Goal: Task Accomplishment & Management: Use online tool/utility

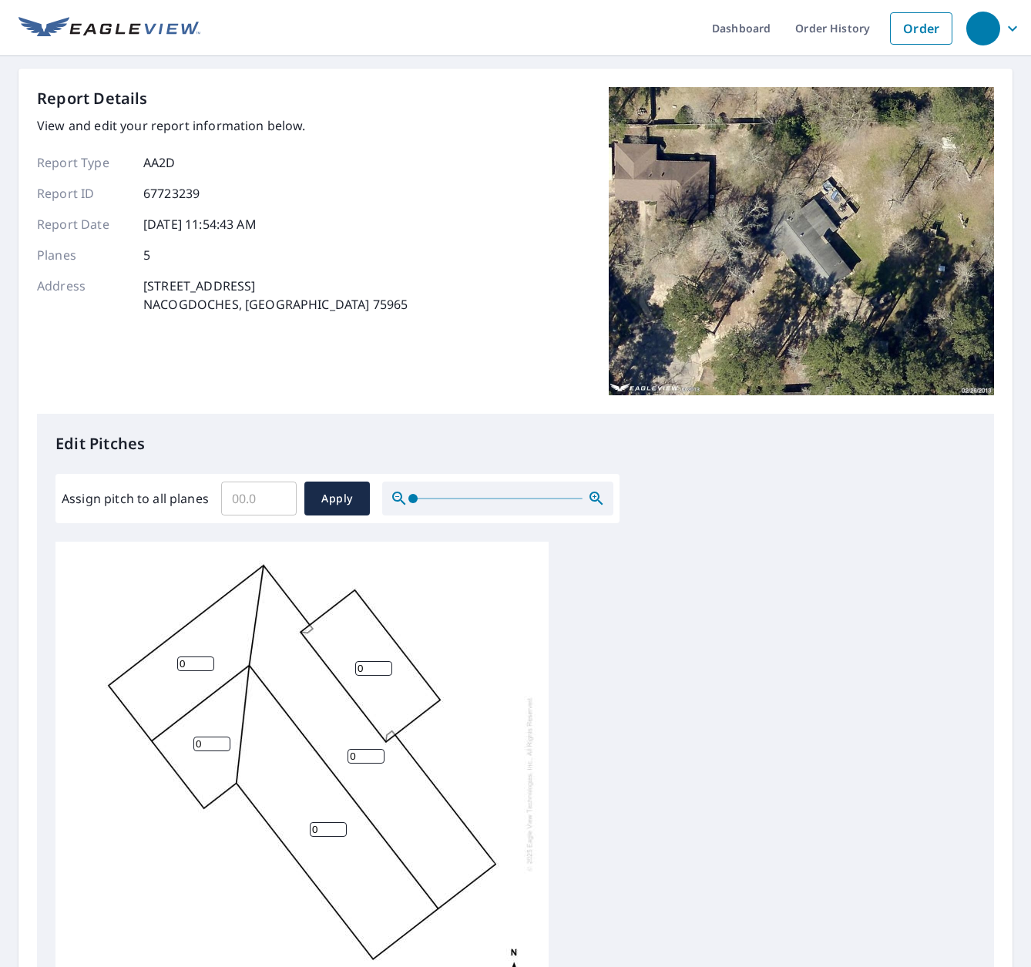
click at [251, 498] on input "Assign pitch to all planes" at bounding box center [259, 498] width 76 height 43
type input "5"
click at [341, 490] on span "Apply" at bounding box center [337, 498] width 41 height 19
type input "5"
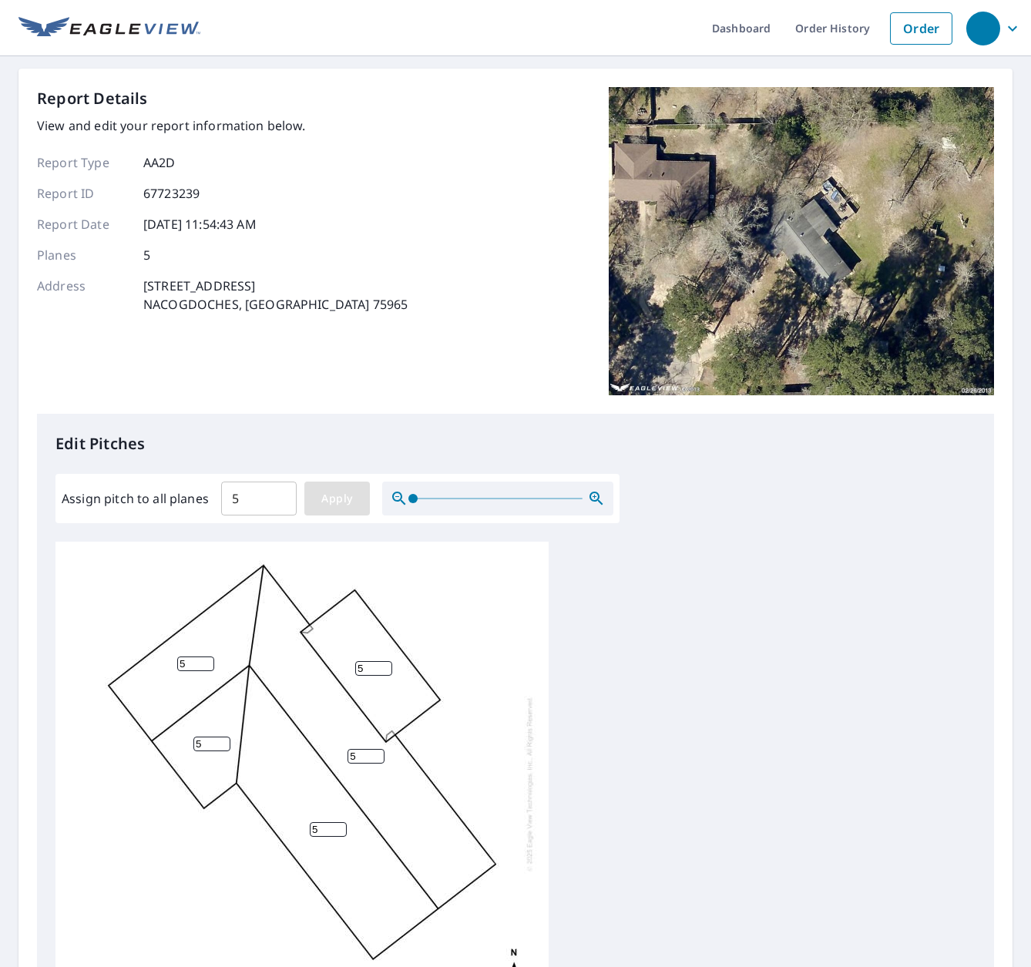
type input "5"
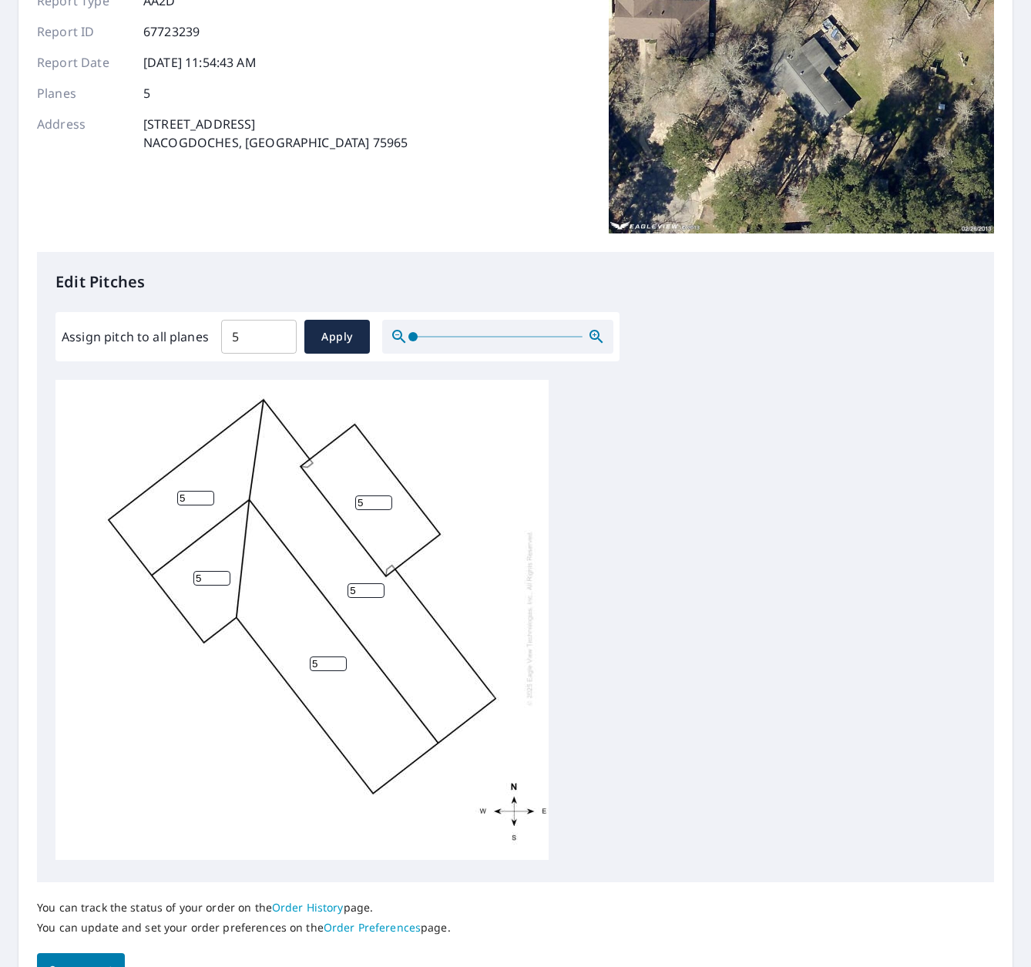
scroll to position [251, 0]
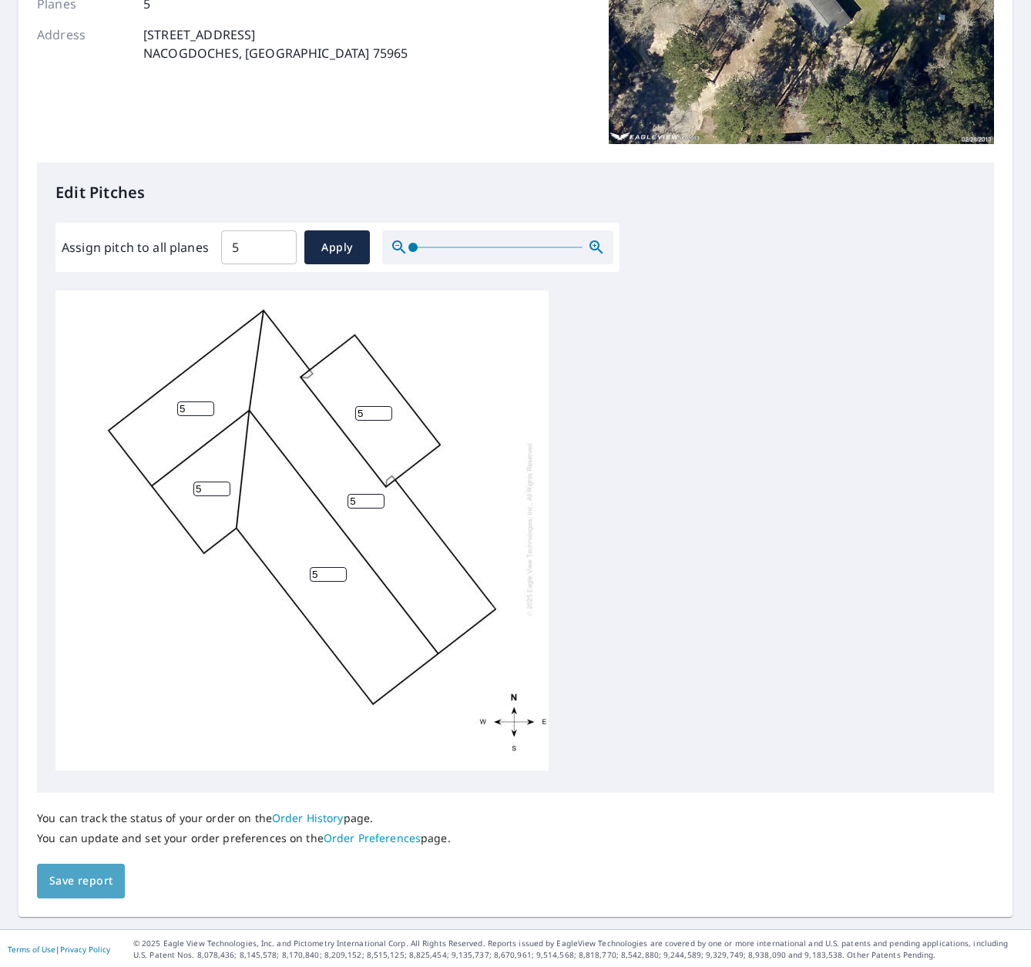
click at [85, 878] on span "Save report" at bounding box center [80, 880] width 63 height 19
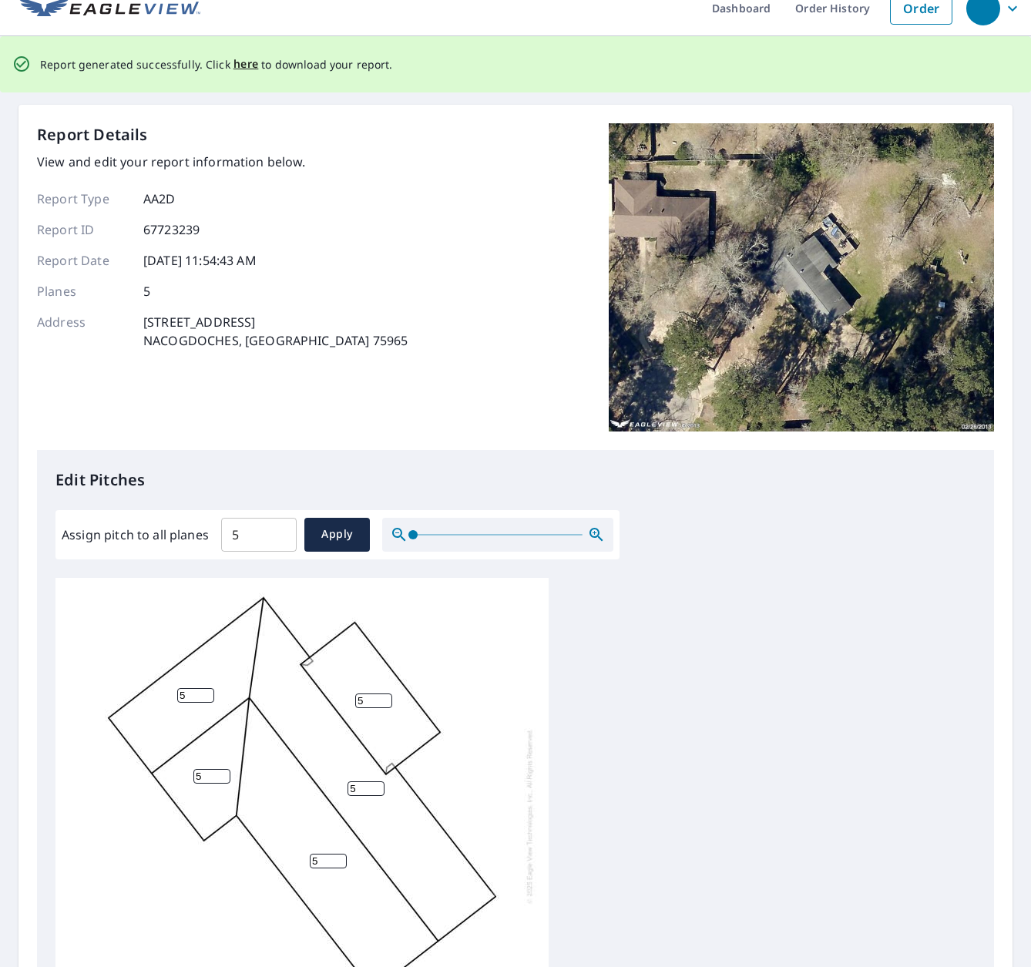
scroll to position [0, 0]
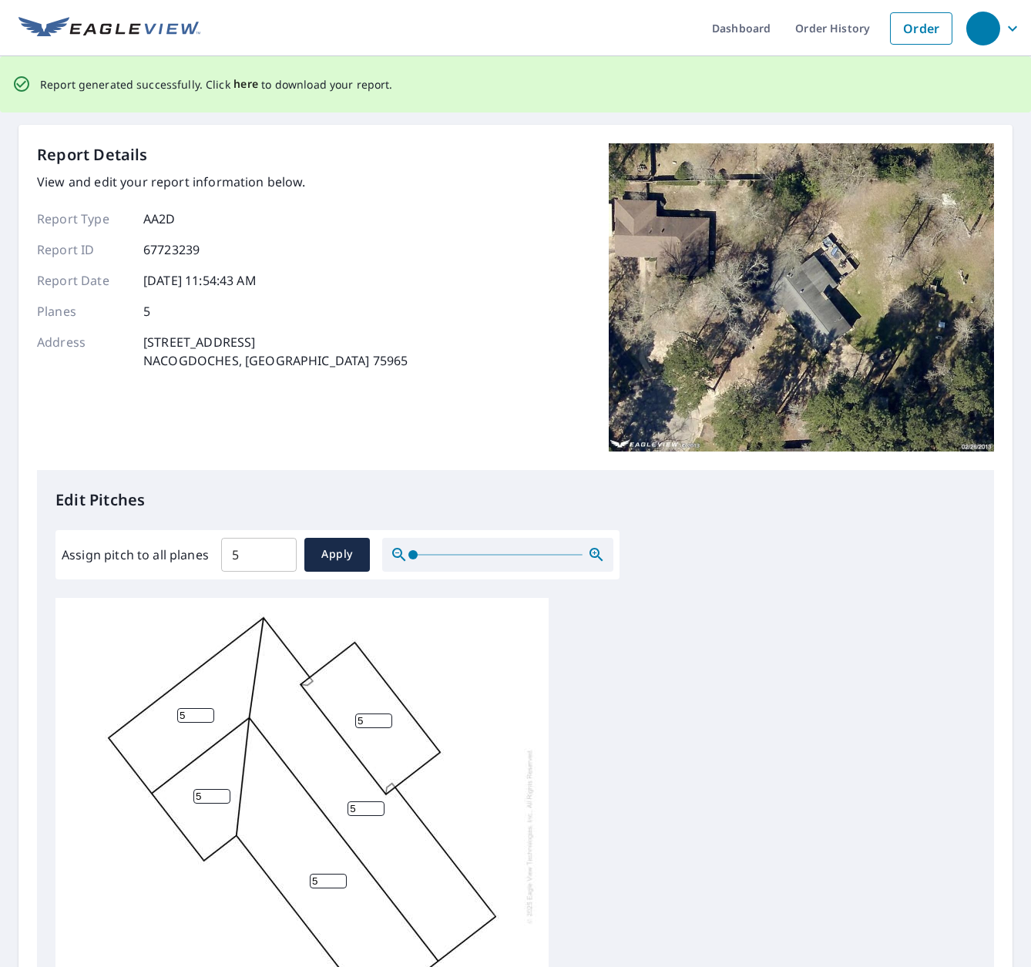
click at [242, 82] on span "here" at bounding box center [245, 84] width 25 height 19
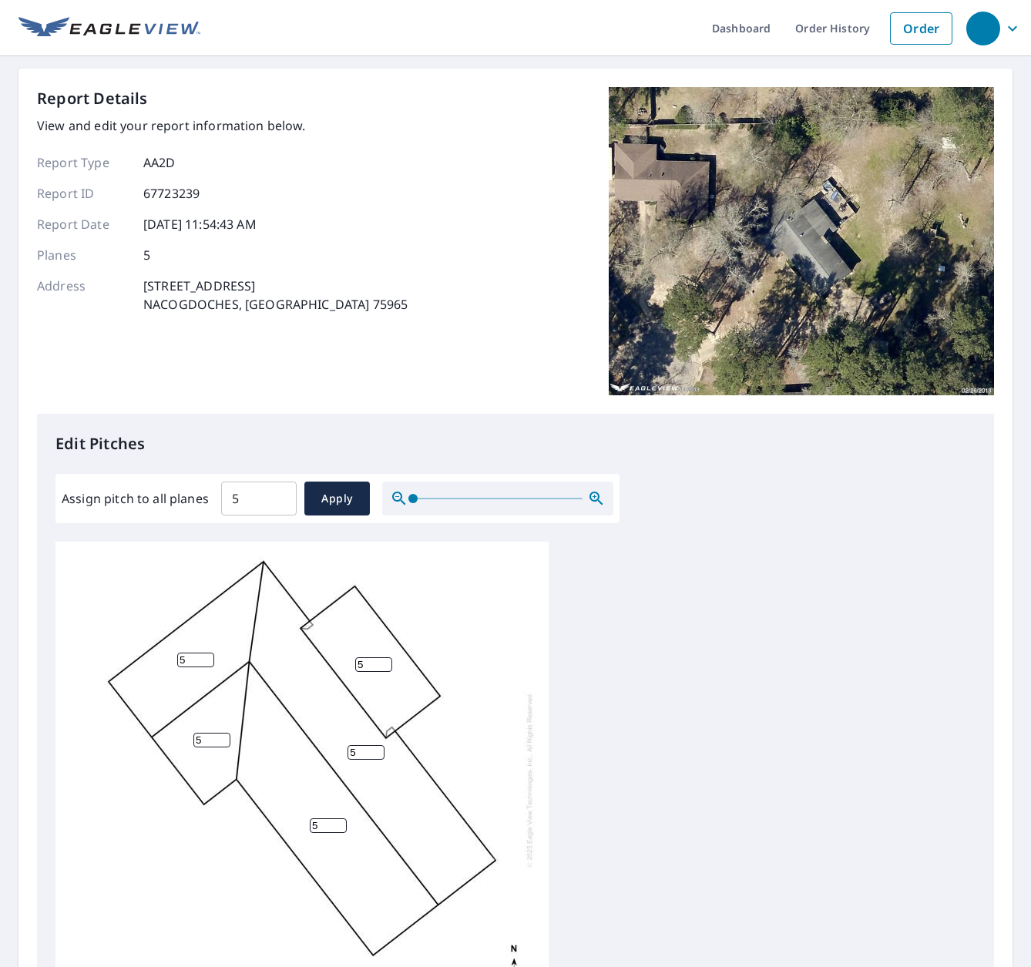
click at [503, 175] on div "Report Details View and edit your report information below. Report Type AA2D Re…" at bounding box center [515, 250] width 957 height 327
